Goal: Information Seeking & Learning: Learn about a topic

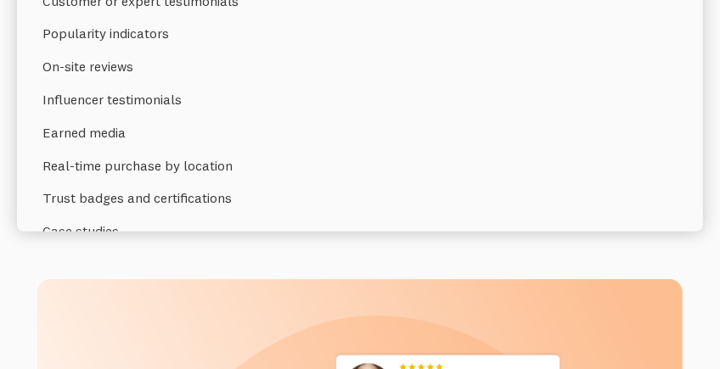
scroll to position [396, 0]
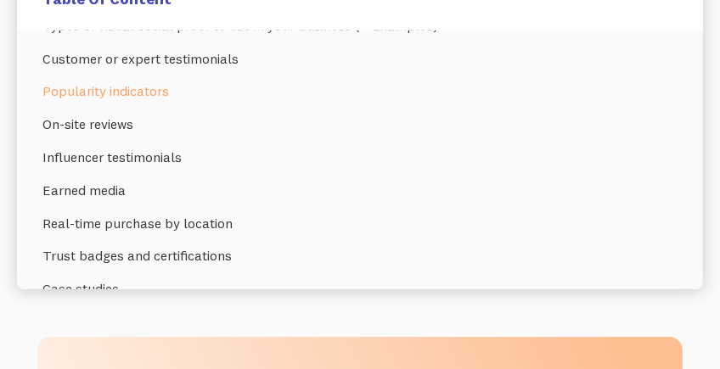
click at [112, 99] on link "Popularity indicators" at bounding box center [359, 91] width 635 height 33
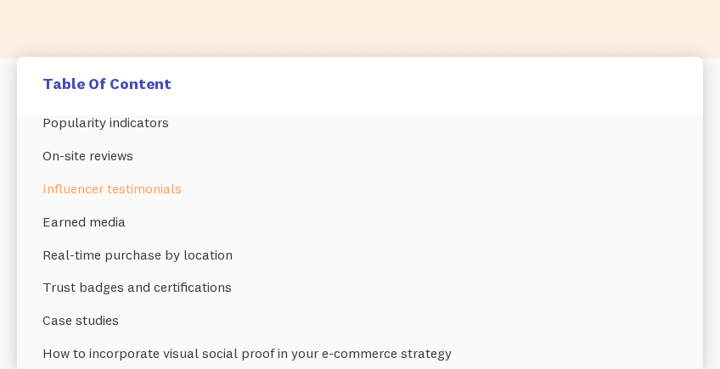
scroll to position [161, 0]
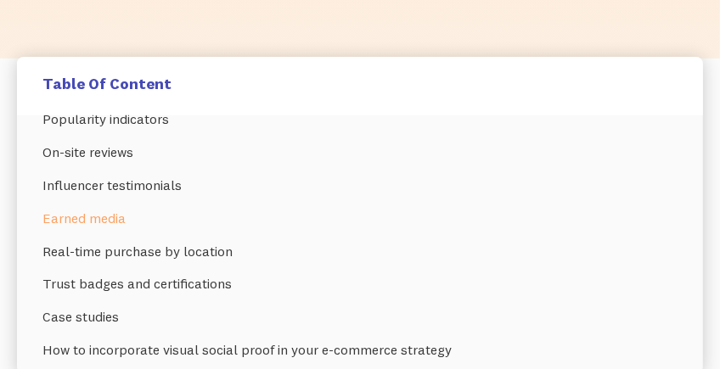
click at [116, 220] on link "Earned media" at bounding box center [359, 218] width 635 height 33
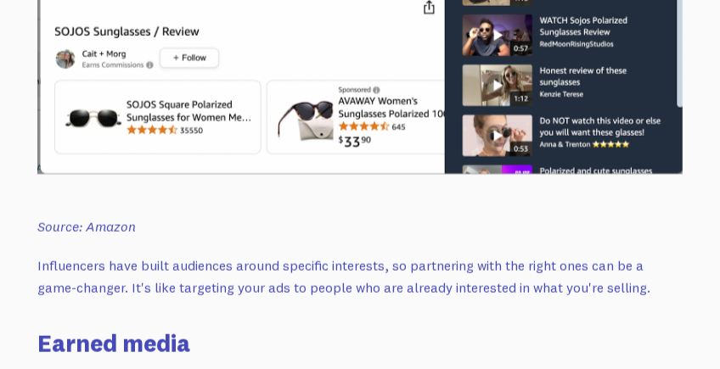
scroll to position [5749, 0]
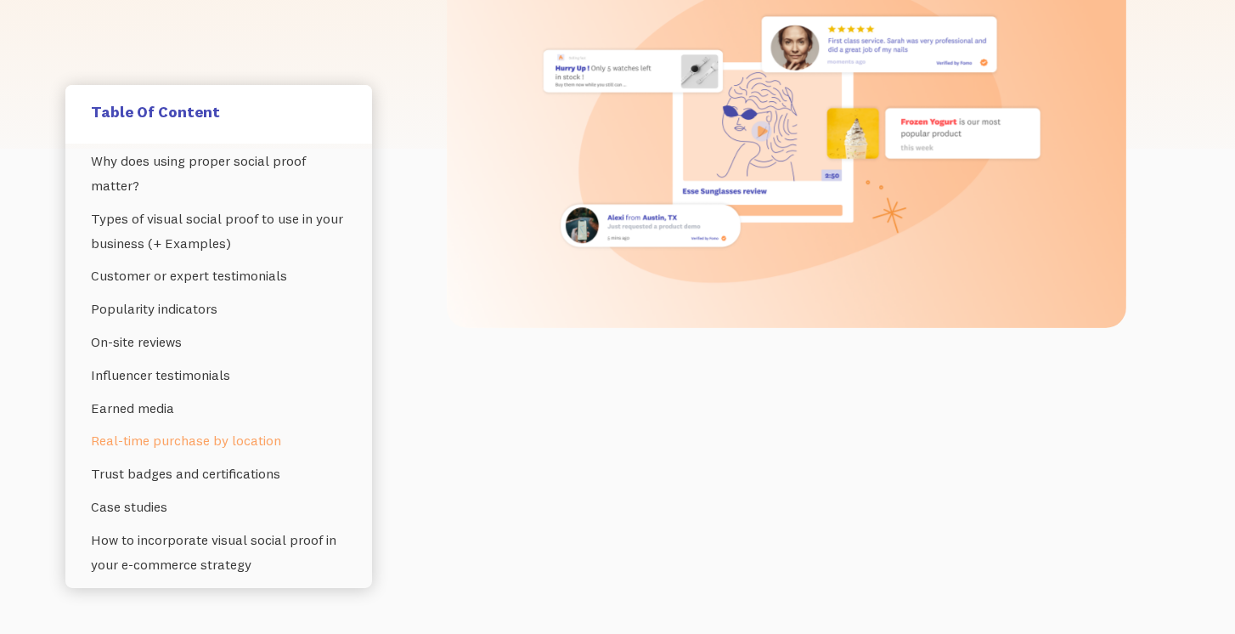
scroll to position [437, 0]
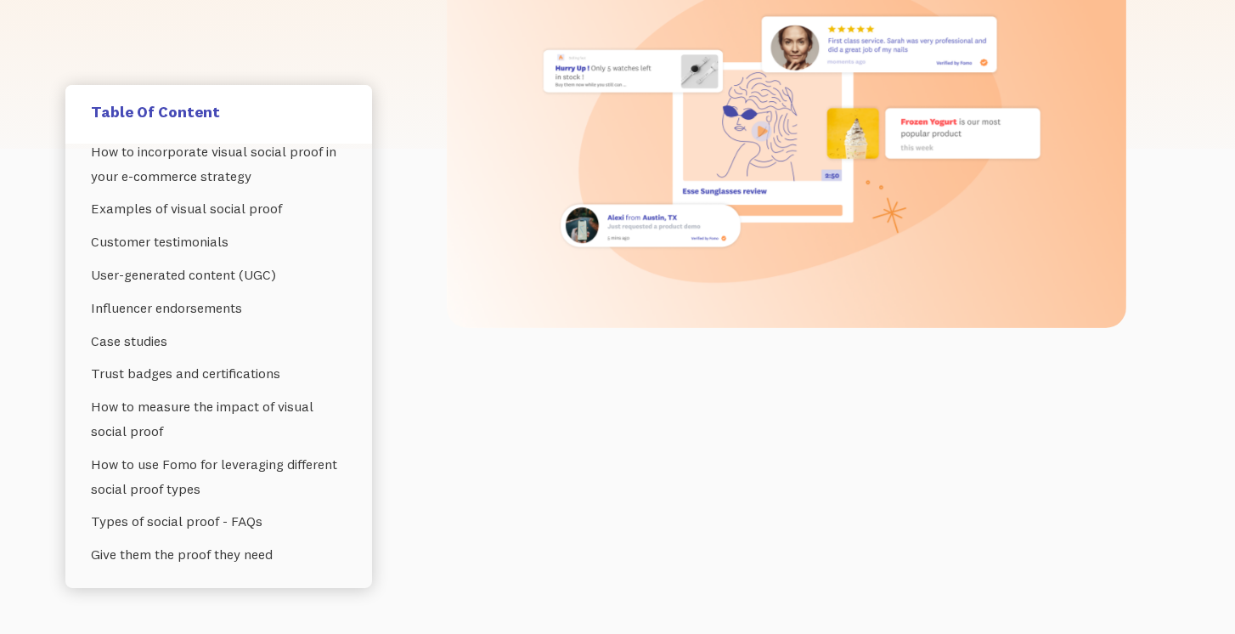
click at [241, 521] on link "Types of social proof - FAQs" at bounding box center [219, 520] width 256 height 33
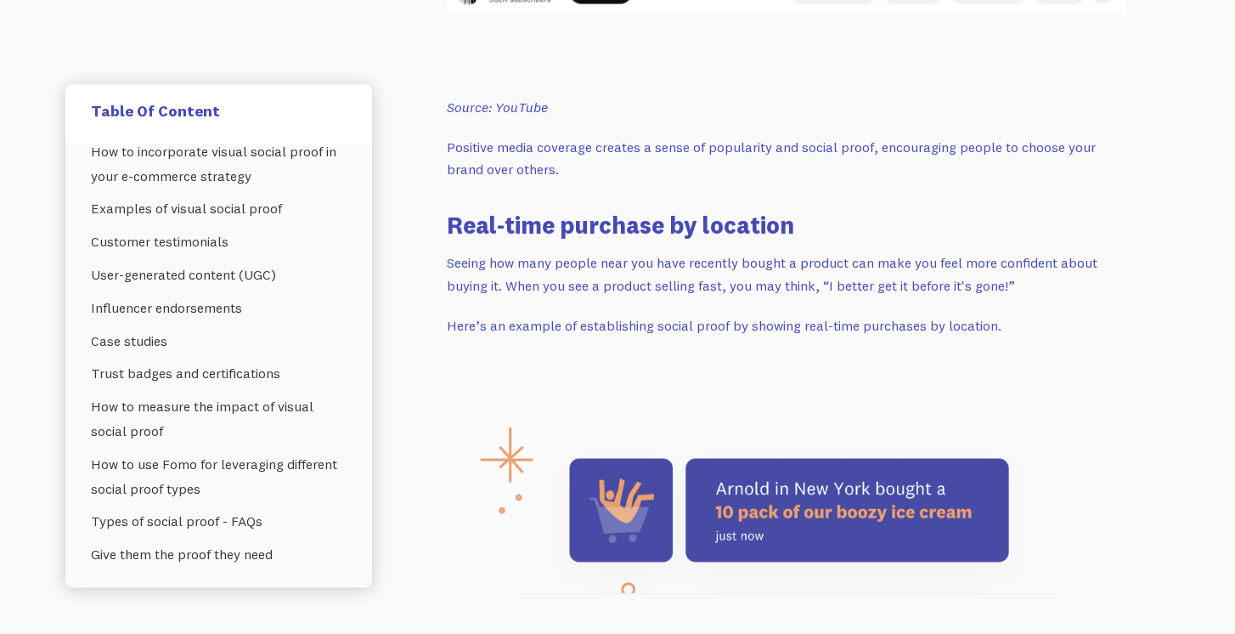
scroll to position [6407, 0]
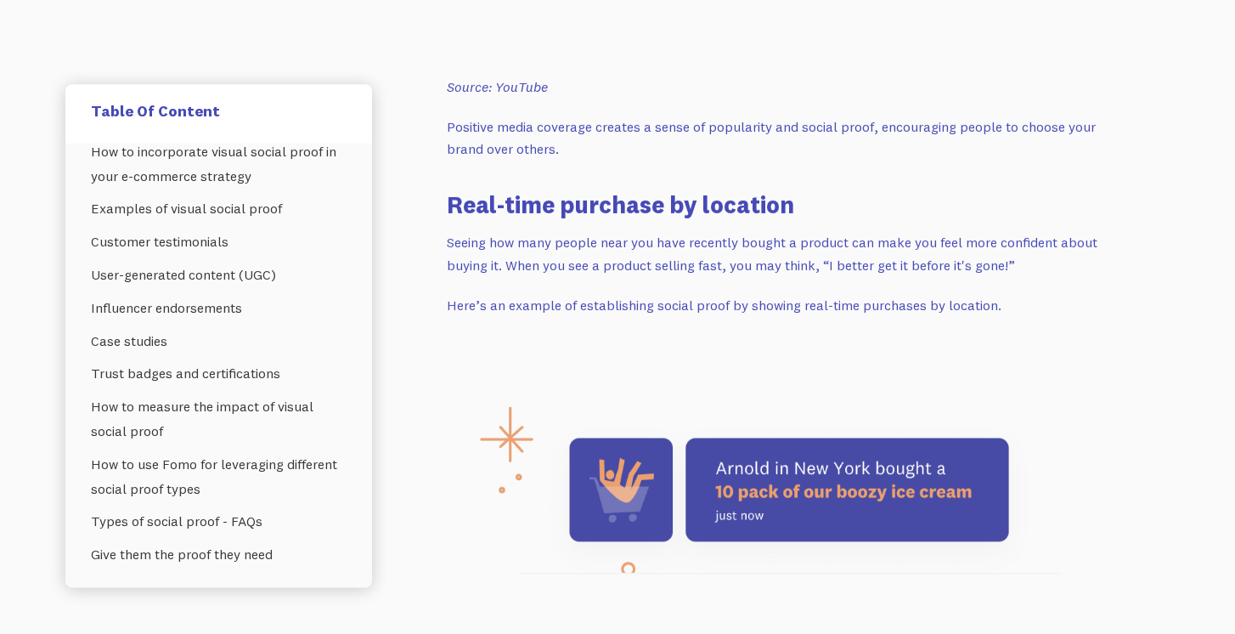
click at [1091, 475] on img at bounding box center [786, 465] width 679 height 217
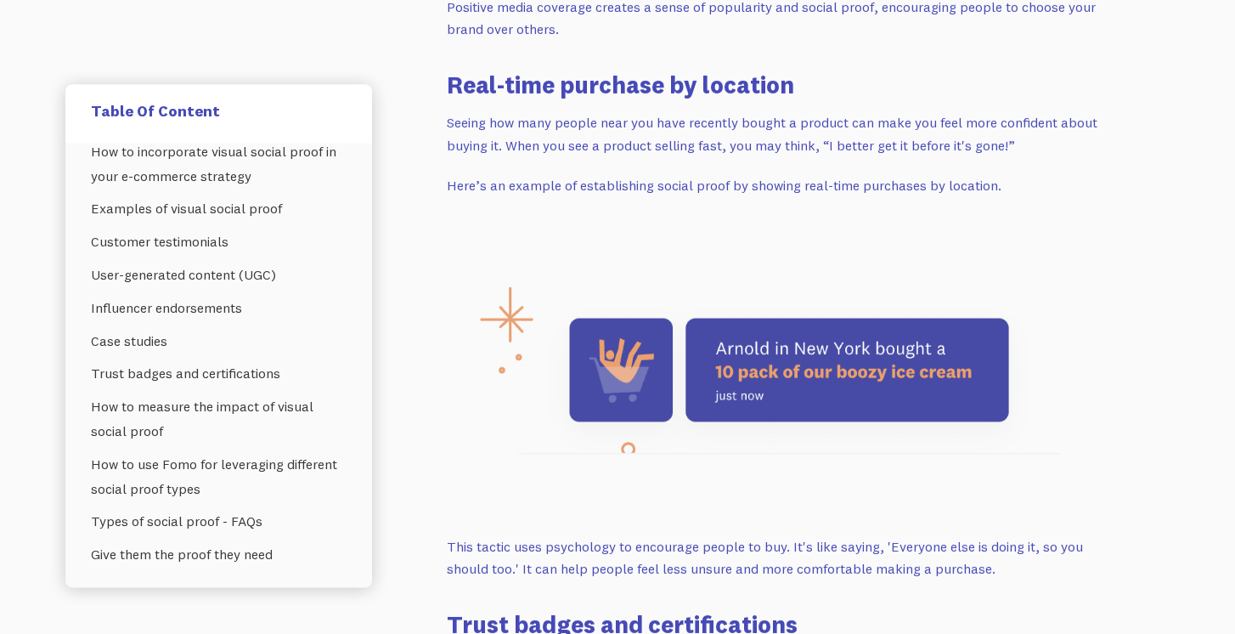
scroll to position [6649, 0]
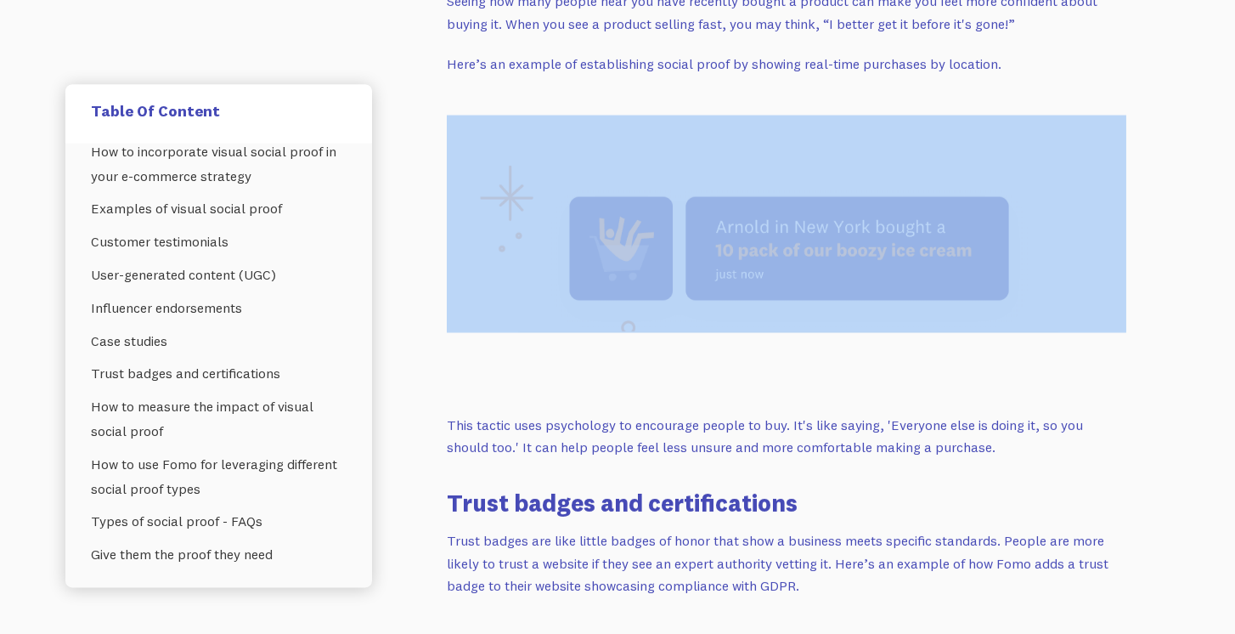
drag, startPoint x: 949, startPoint y: 313, endPoint x: 713, endPoint y: 194, distance: 263.6
click at [761, 373] on p "‍" at bounding box center [786, 384] width 679 height 23
